Goal: Task Accomplishment & Management: Manage account settings

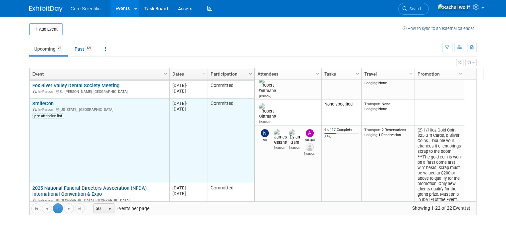
scroll to position [120, 0]
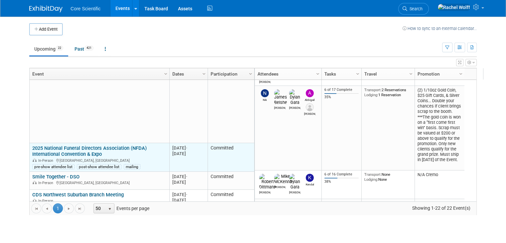
click at [85, 150] on div "2025 National Funeral Directors Association (NFDA) International Convention & E…" at bounding box center [99, 157] width 134 height 25
click at [81, 154] on link "2025 National Funeral Directors Association (NFDA) International Convention & E…" at bounding box center [89, 151] width 114 height 12
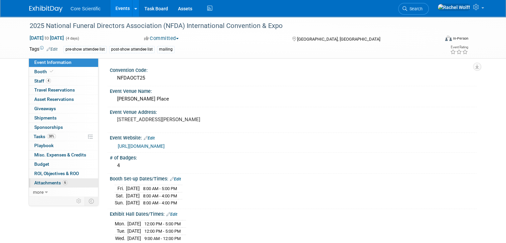
click at [62, 180] on link "6 Attachments 6" at bounding box center [63, 182] width 69 height 9
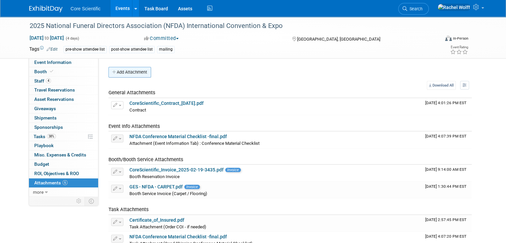
click at [129, 71] on button "Add Attachment" at bounding box center [129, 72] width 43 height 11
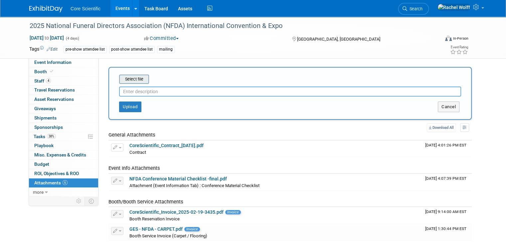
click at [127, 79] on input "file" at bounding box center [108, 79] width 79 height 8
click at [134, 79] on input "file" at bounding box center [108, 79] width 79 height 8
click at [136, 78] on input "file" at bounding box center [108, 79] width 79 height 8
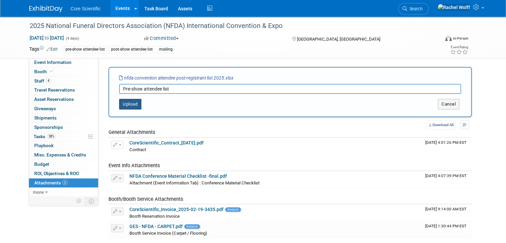
type input "Pre-show attendee list"
click at [122, 107] on button "Upload" at bounding box center [130, 104] width 22 height 11
